Goal: Browse casually

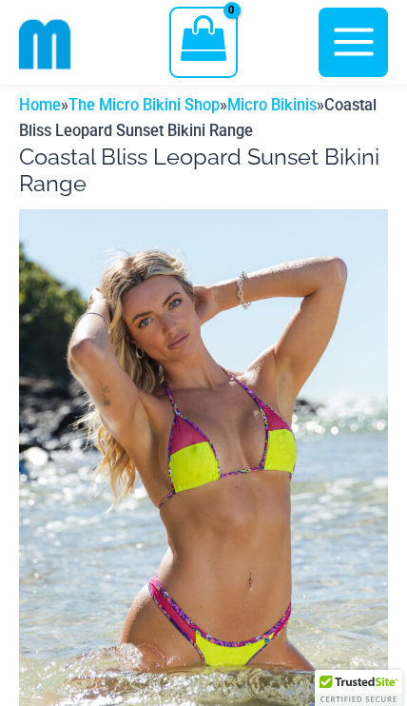
scroll to position [79, 0]
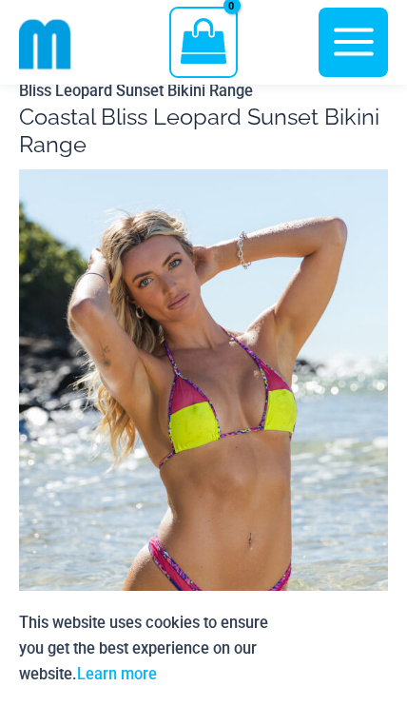
click at [271, 447] on img at bounding box center [203, 448] width 369 height 558
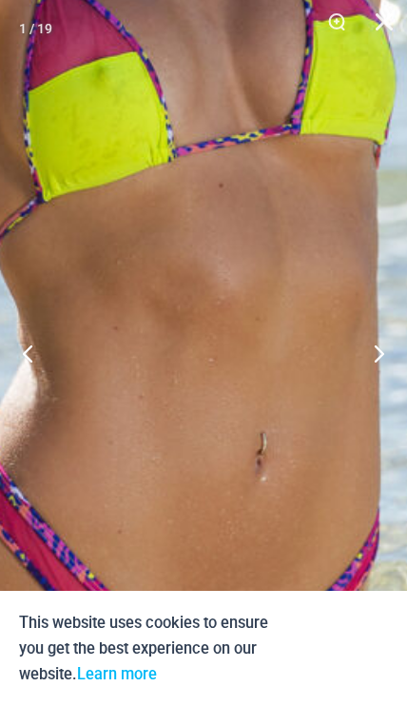
click at [371, 388] on button "Next" at bounding box center [371, 352] width 71 height 95
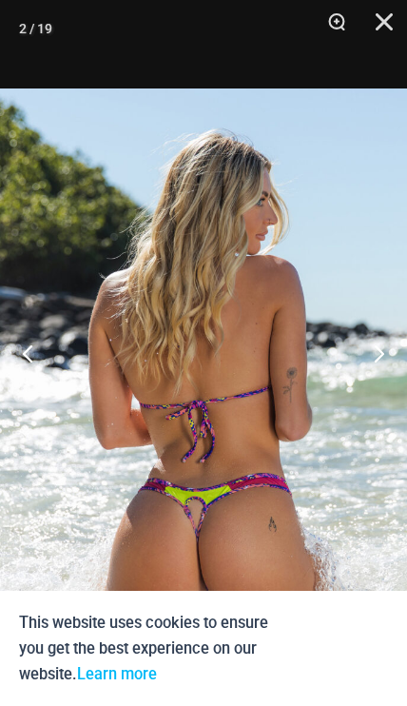
click at [370, 387] on button "Next" at bounding box center [371, 352] width 71 height 95
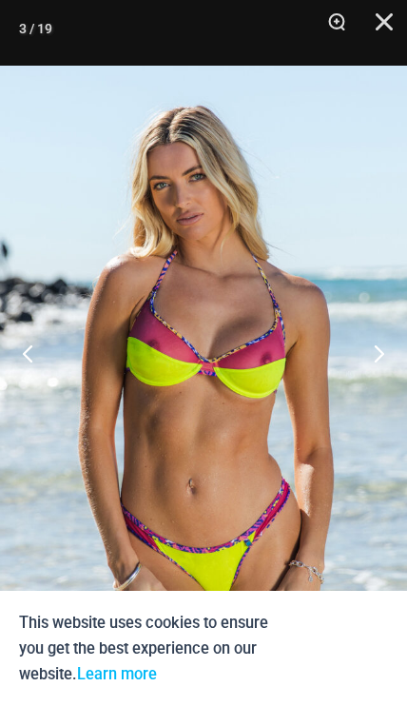
click at [36, 393] on button "Previous" at bounding box center [35, 352] width 71 height 95
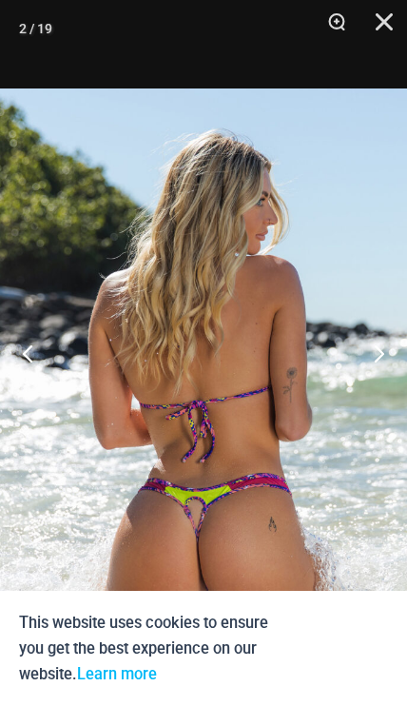
click at [32, 401] on button "Previous" at bounding box center [35, 352] width 71 height 95
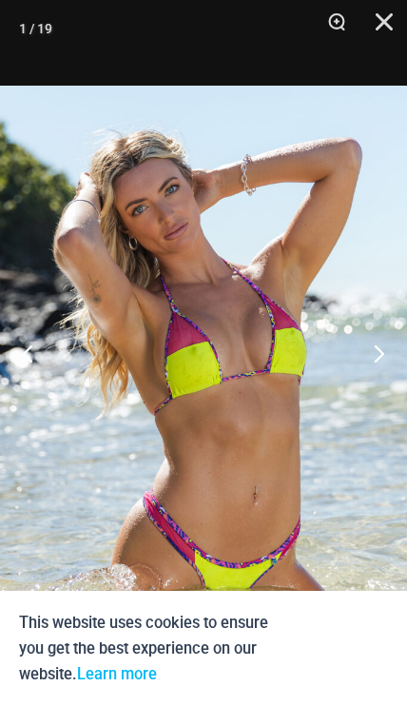
click at [368, 394] on button "Next" at bounding box center [371, 352] width 71 height 95
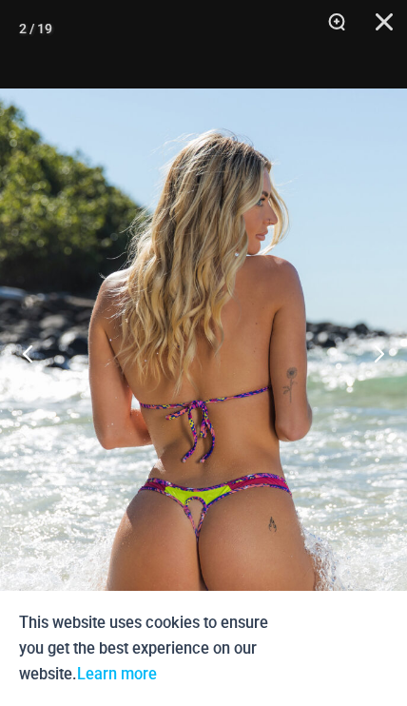
click at [370, 398] on button "Next" at bounding box center [371, 352] width 71 height 95
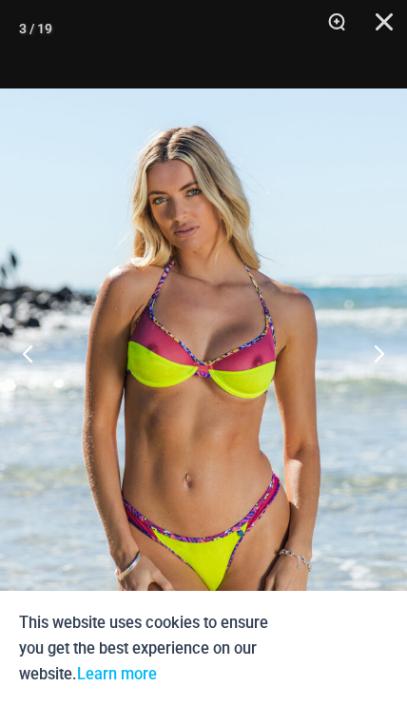
click at [369, 394] on button "Next" at bounding box center [371, 352] width 71 height 95
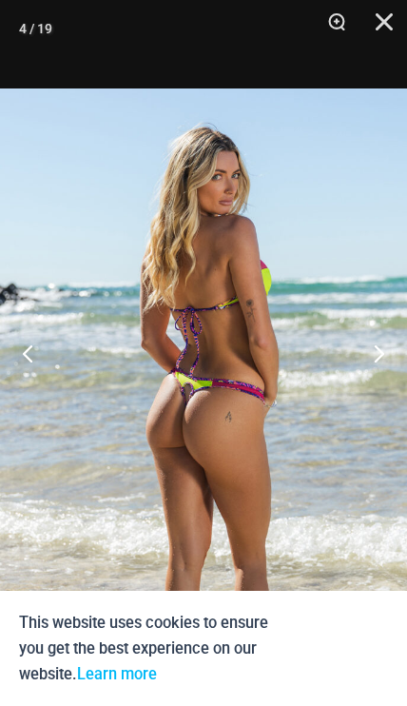
click at [366, 391] on button "Next" at bounding box center [371, 352] width 71 height 95
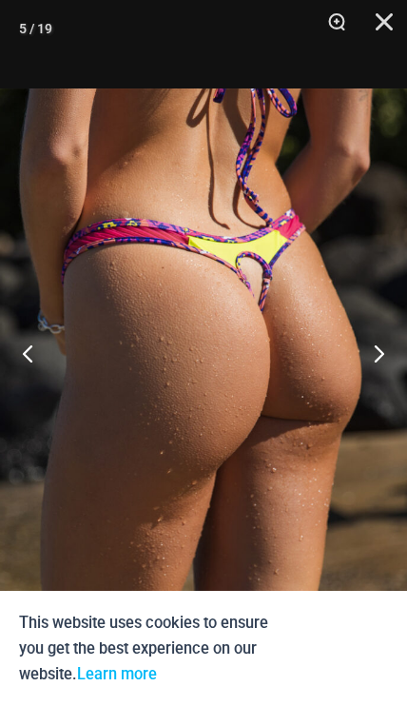
click at [370, 391] on button "Next" at bounding box center [371, 352] width 71 height 95
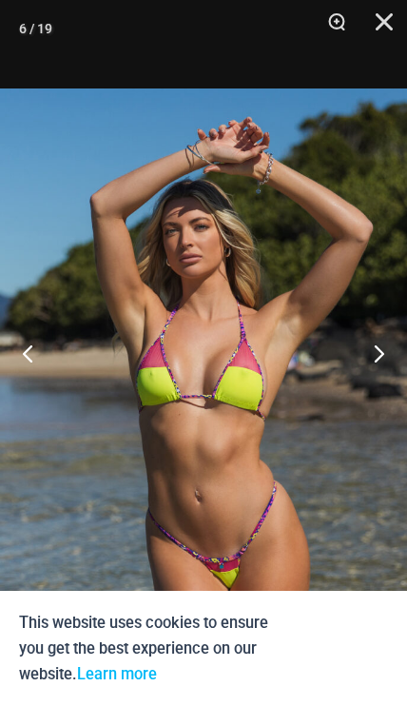
click at [369, 394] on button "Next" at bounding box center [371, 352] width 71 height 95
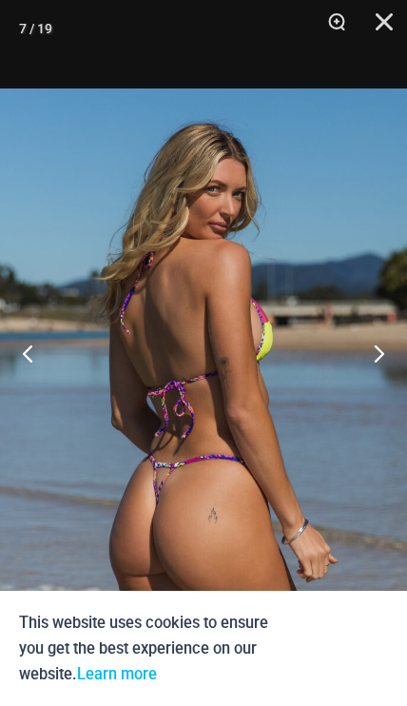
click at [371, 389] on button "Next" at bounding box center [371, 352] width 71 height 95
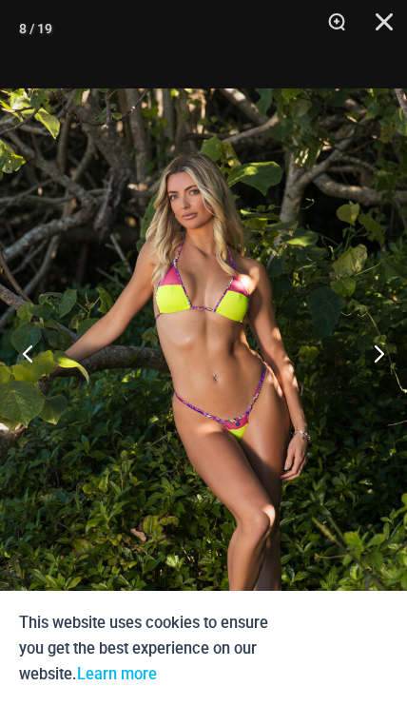
click at [368, 389] on button "Next" at bounding box center [371, 352] width 71 height 95
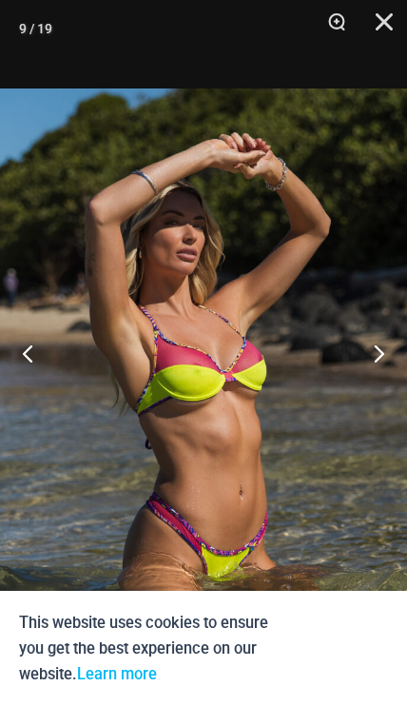
click at [370, 387] on button "Next" at bounding box center [371, 352] width 71 height 95
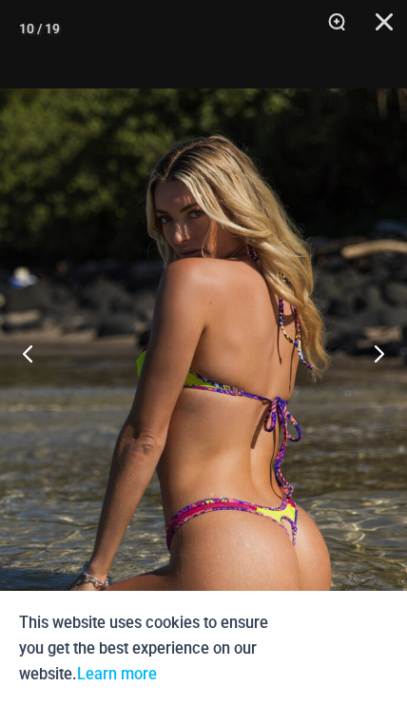
click at [374, 21] on button "Close" at bounding box center [378, 28] width 48 height 57
